Goal: Check status: Check status

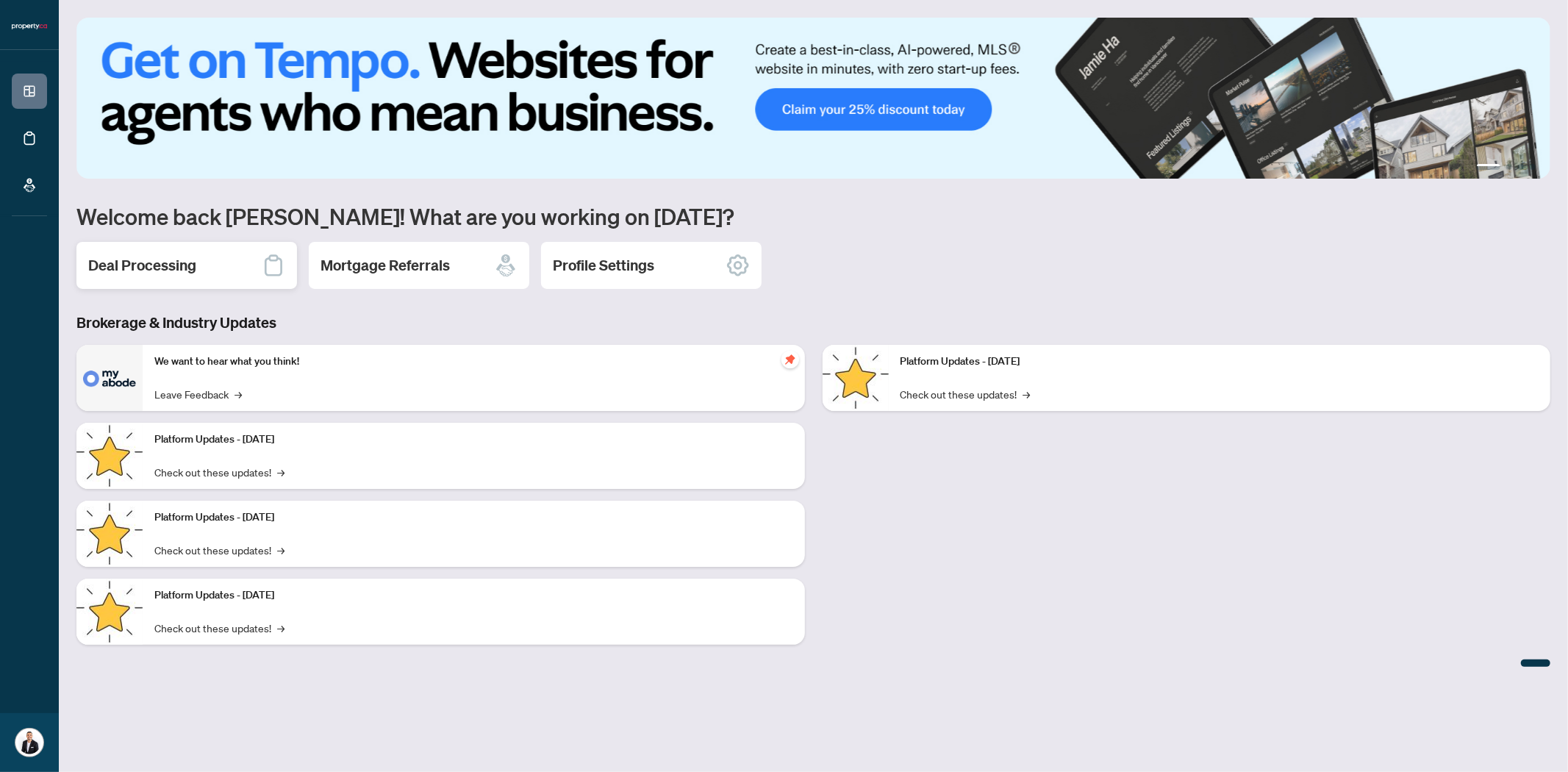
click at [164, 272] on h2 "Deal Processing" at bounding box center [143, 265] width 108 height 21
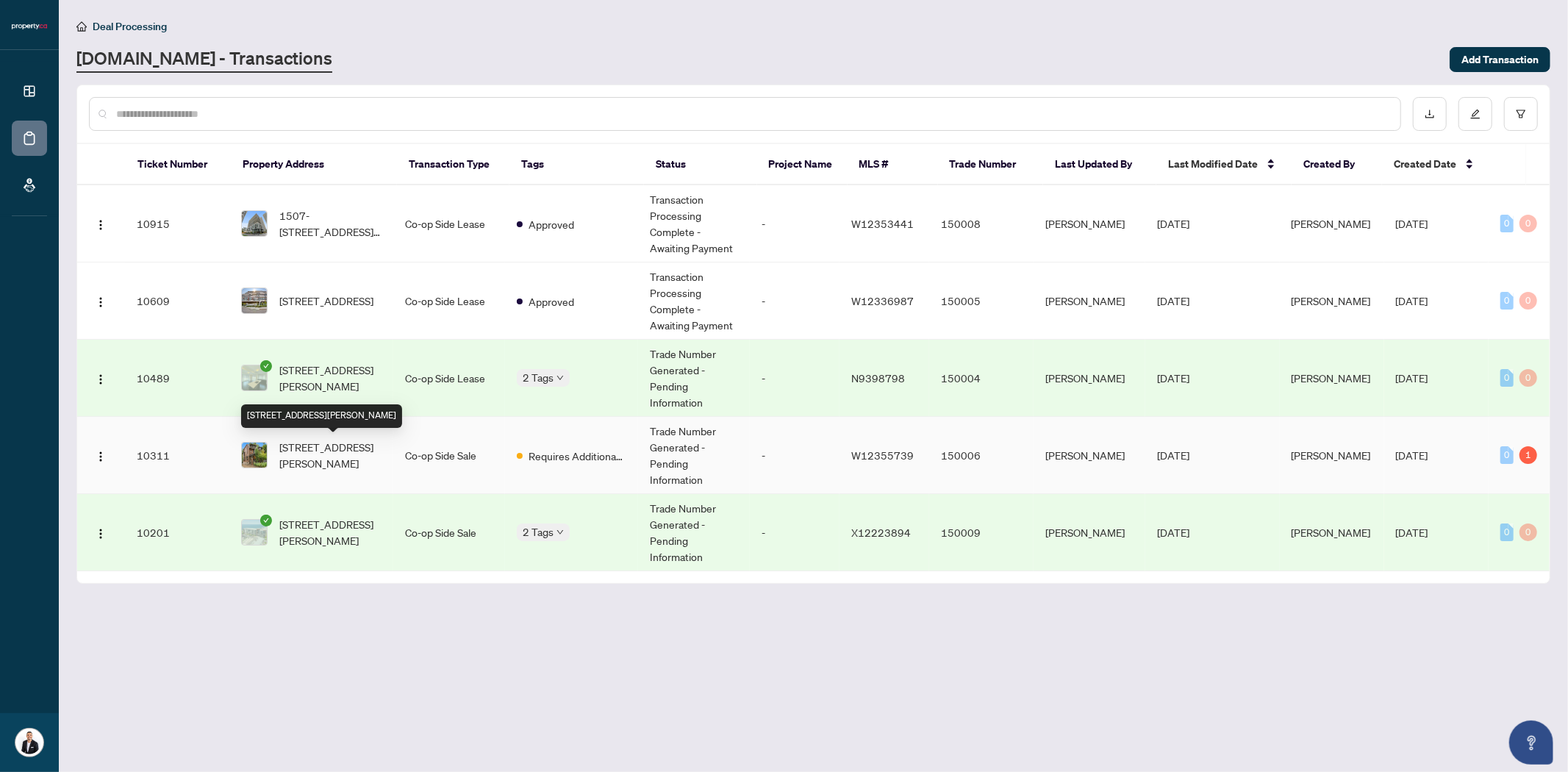
click at [358, 445] on span "[STREET_ADDRESS][PERSON_NAME]" at bounding box center [329, 455] width 102 height 33
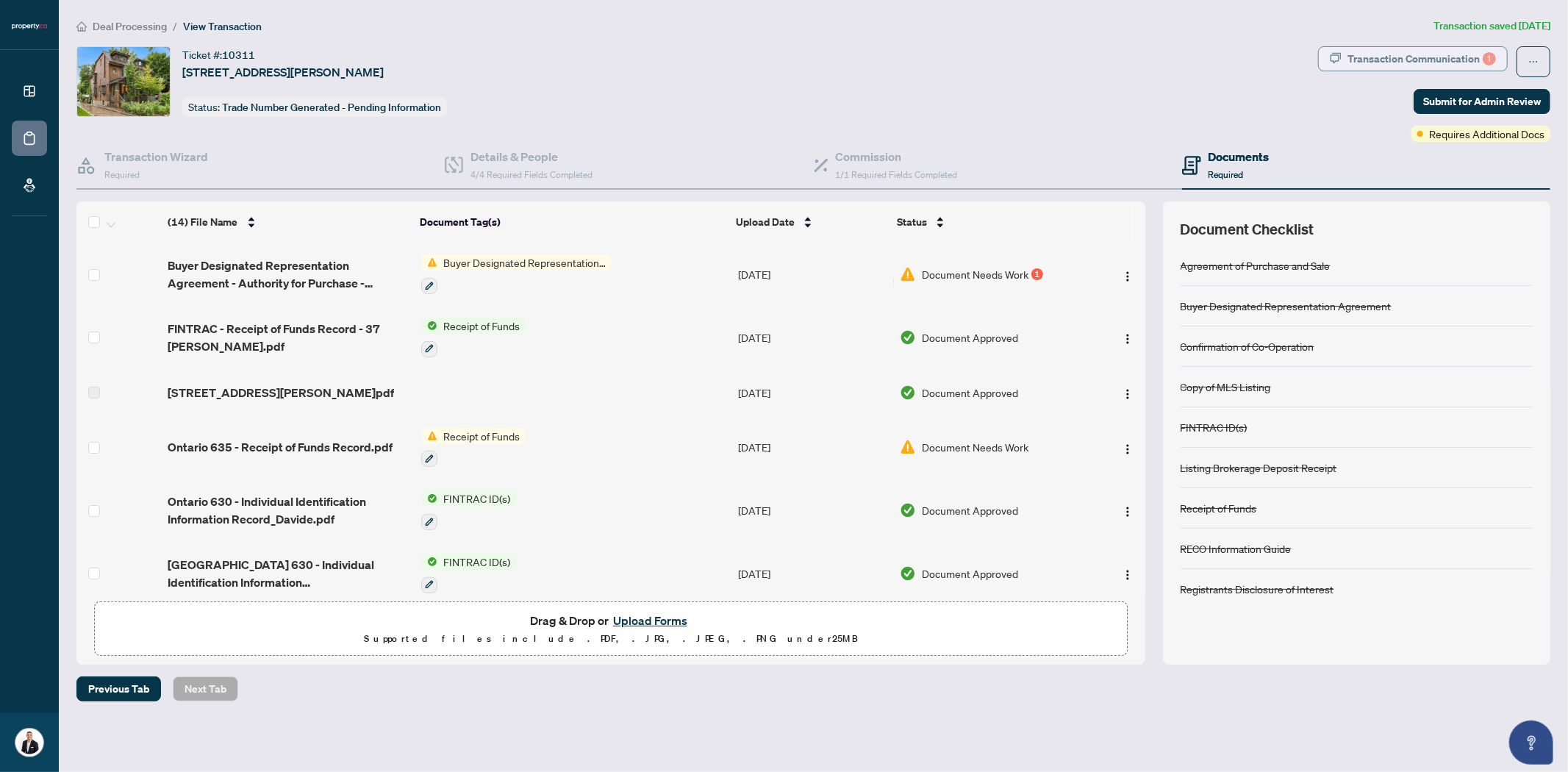
click at [1361, 61] on button "Transaction Communication 1" at bounding box center [1412, 59] width 189 height 25
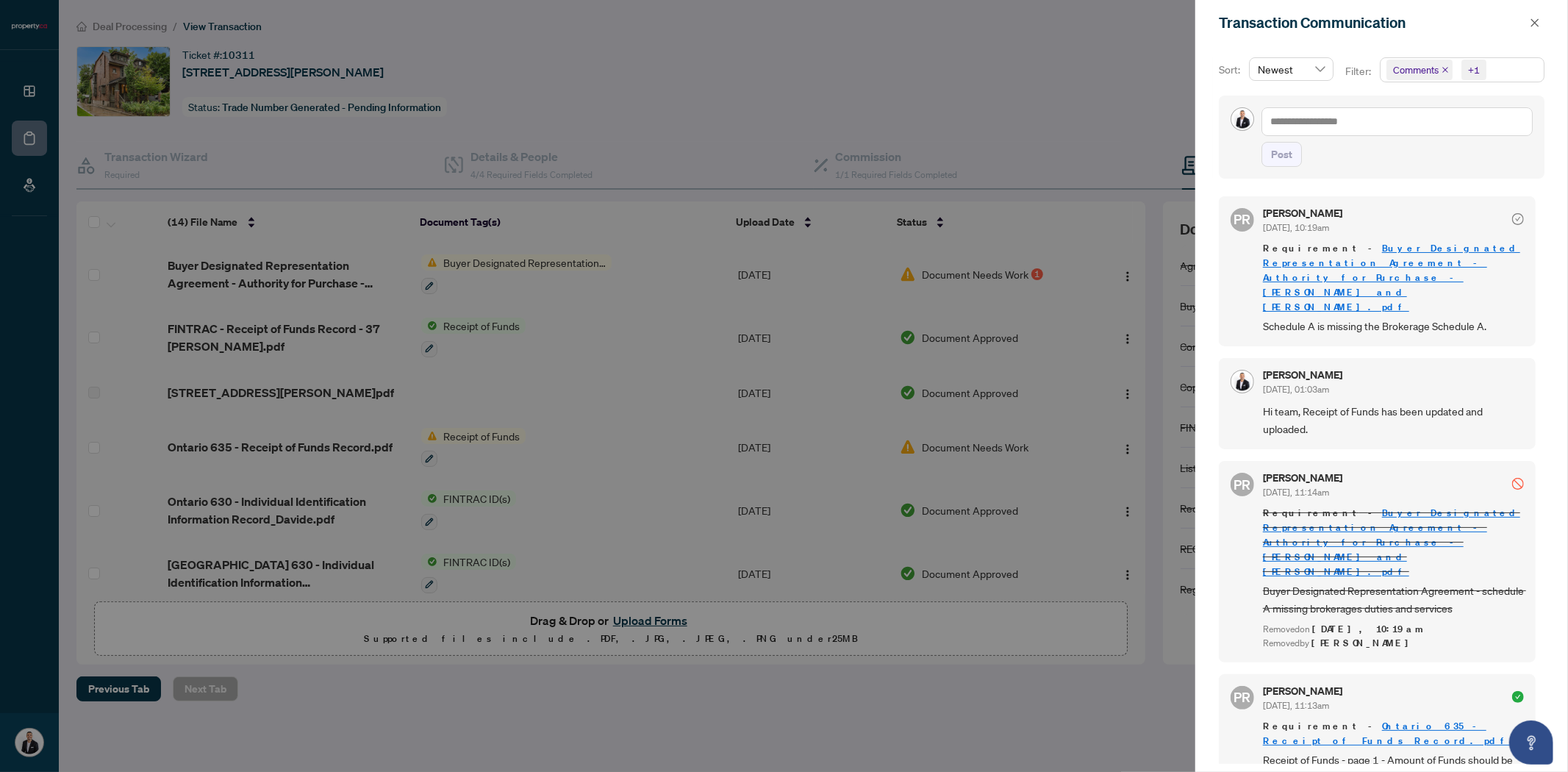
drag, startPoint x: 1538, startPoint y: 22, endPoint x: 1400, endPoint y: 91, distance: 154.3
click at [1538, 22] on icon "close" at bounding box center [1534, 22] width 10 height 10
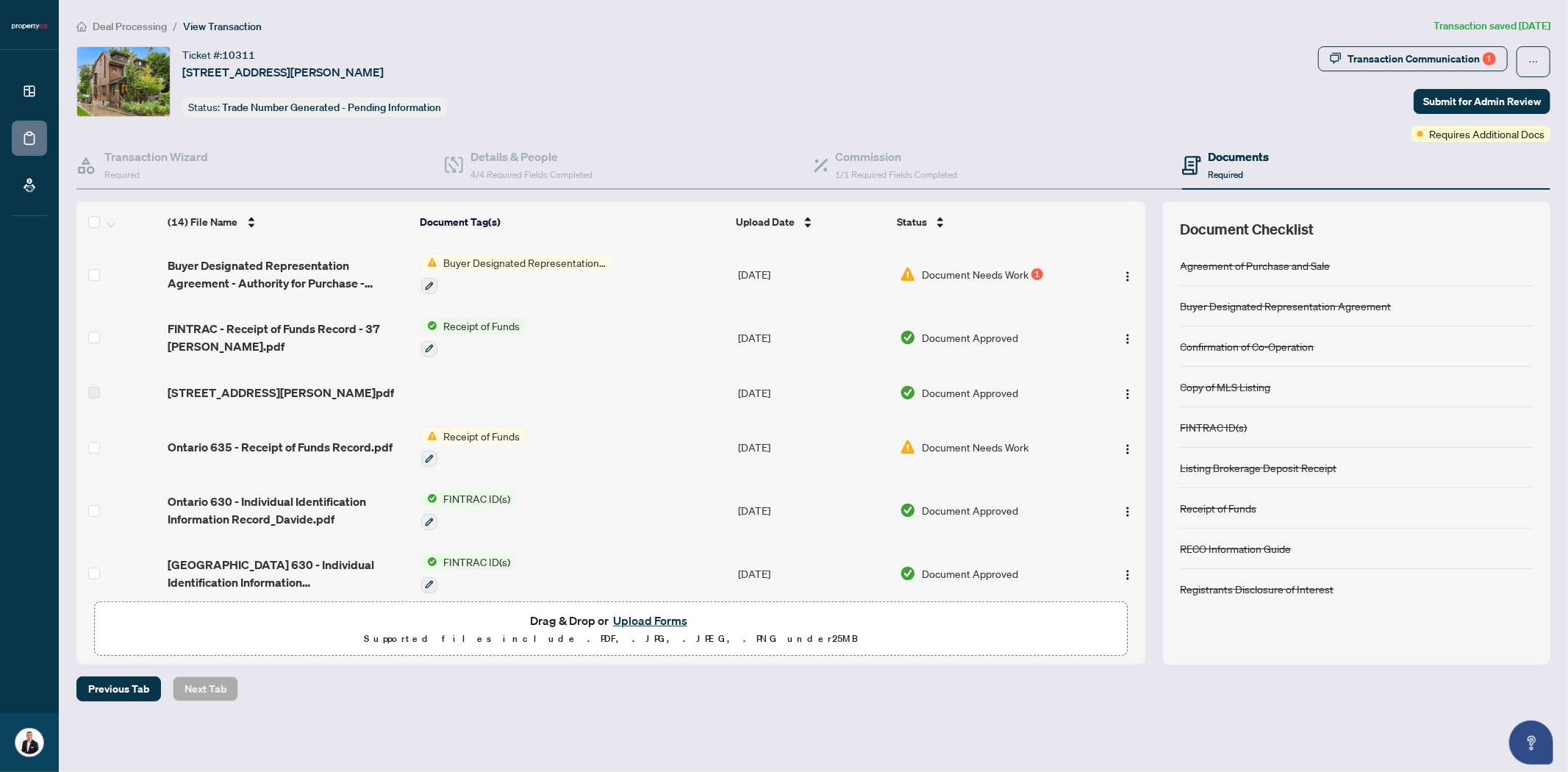
click at [979, 275] on span "Document Needs Work" at bounding box center [975, 274] width 106 height 16
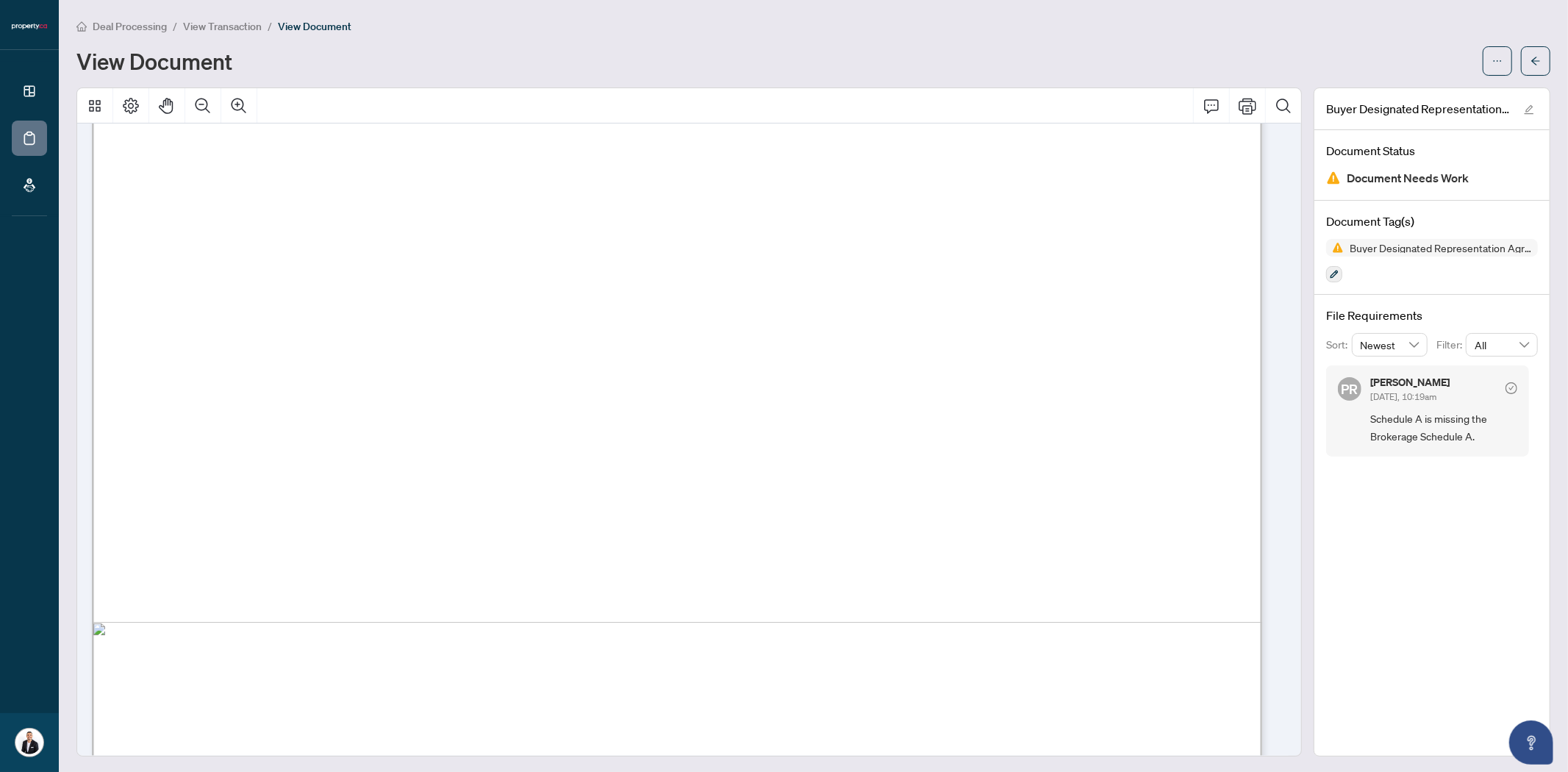
scroll to position [3869, 0]
click at [1529, 69] on button "button" at bounding box center [1536, 62] width 30 height 30
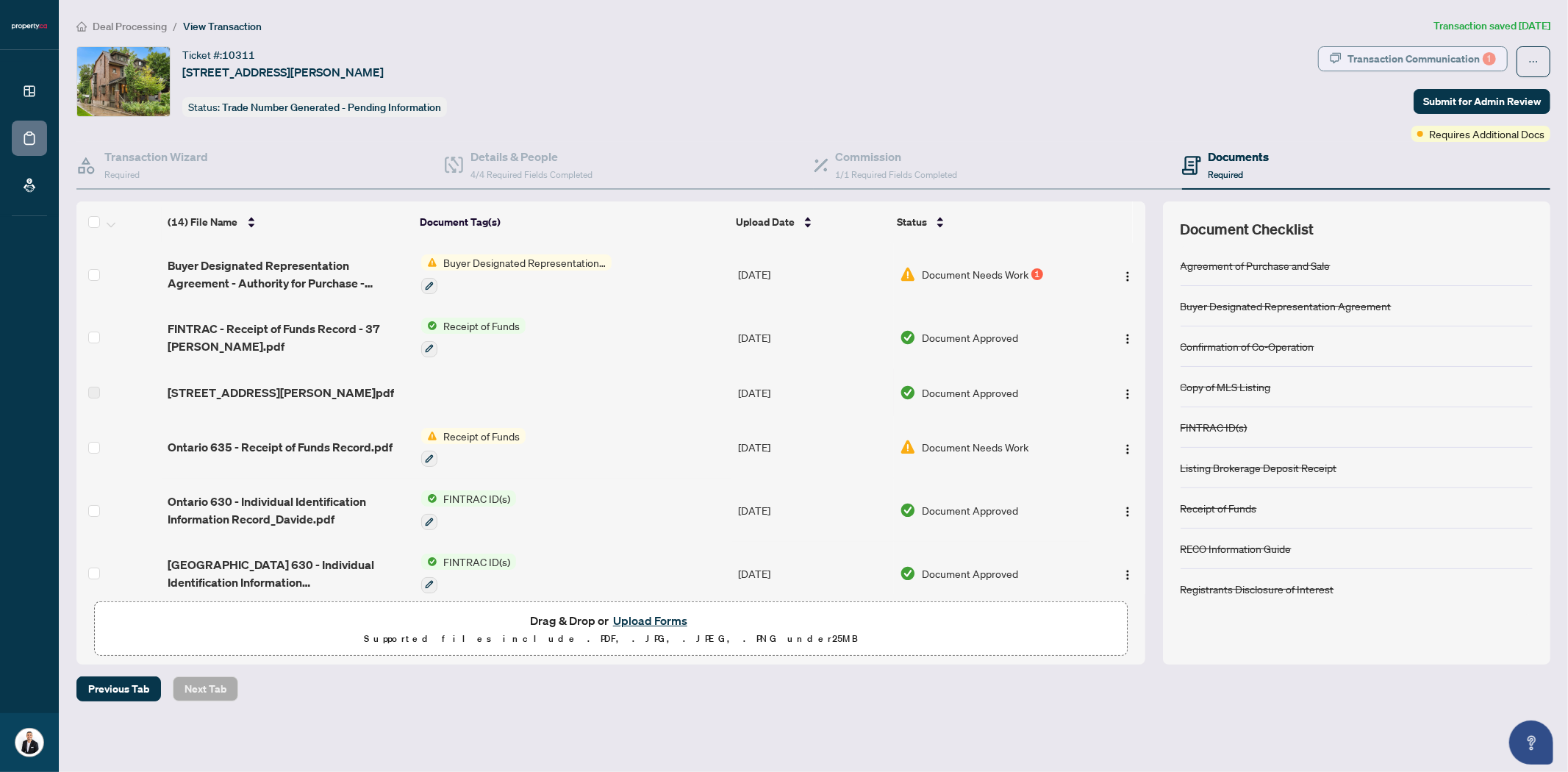
click at [1409, 59] on div "Transaction Communication 1" at bounding box center [1421, 58] width 148 height 23
